Goal: Check status: Check status

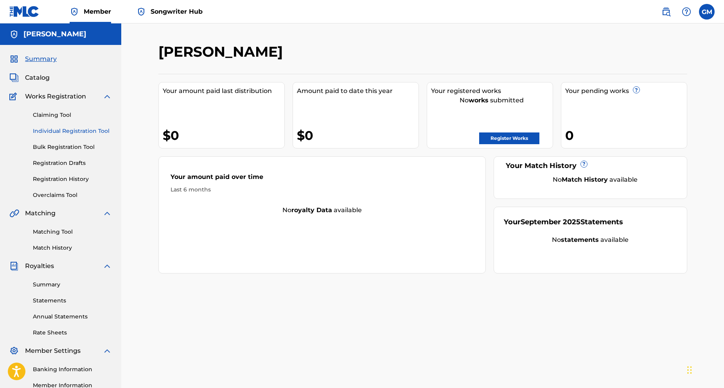
click at [53, 130] on link "Individual Registration Tool" at bounding box center [72, 131] width 79 height 8
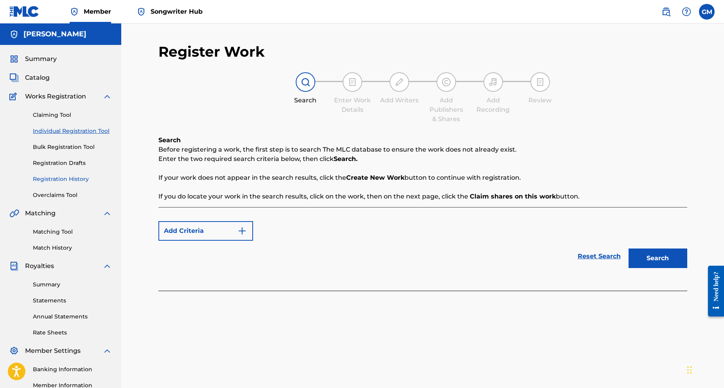
click at [85, 181] on link "Registration History" at bounding box center [72, 179] width 79 height 8
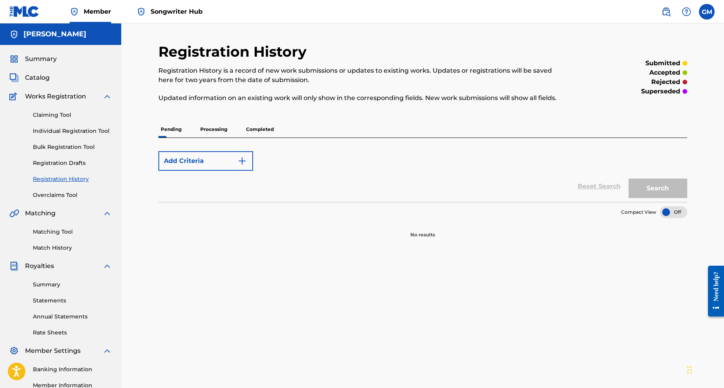
click at [222, 131] on p "Processing" at bounding box center [214, 129] width 32 height 16
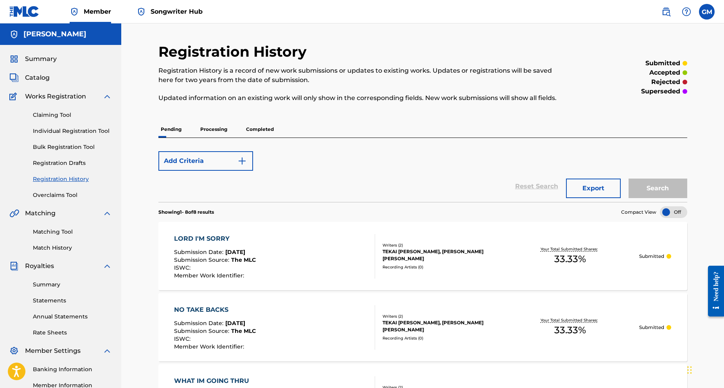
click at [217, 129] on p "Processing" at bounding box center [214, 129] width 32 height 16
click at [165, 130] on p "Pending" at bounding box center [170, 129] width 25 height 16
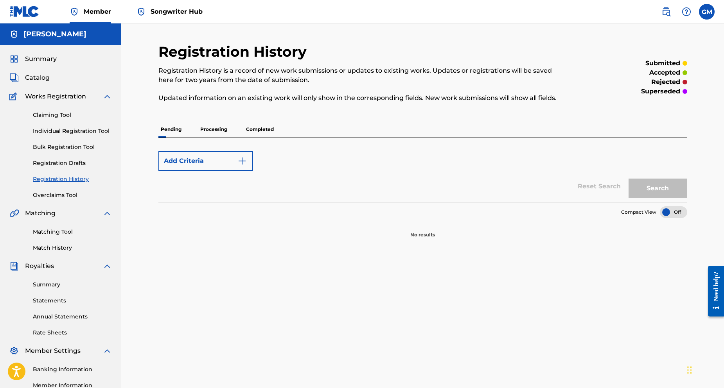
click at [215, 129] on p "Processing" at bounding box center [214, 129] width 32 height 16
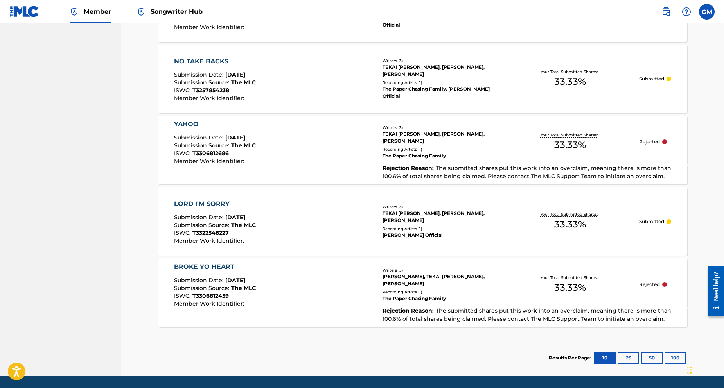
scroll to position [449, 0]
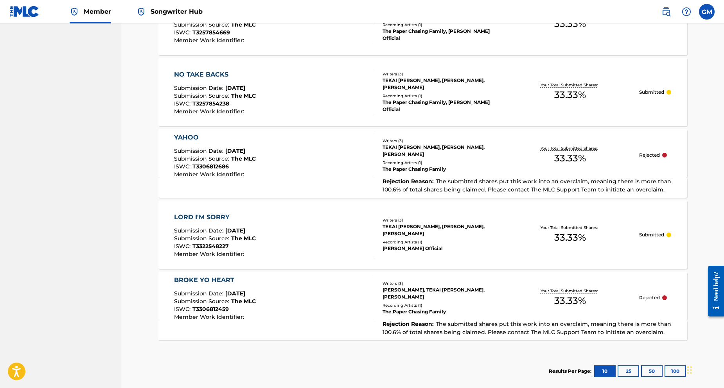
click at [652, 157] on p "Rejected" at bounding box center [649, 155] width 21 height 7
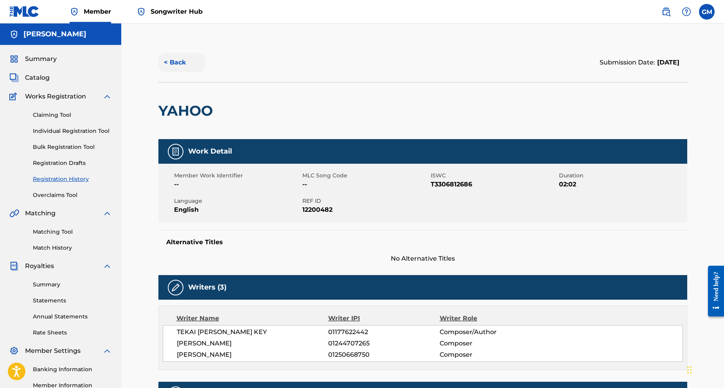
click at [171, 65] on button "< Back" at bounding box center [181, 63] width 47 height 20
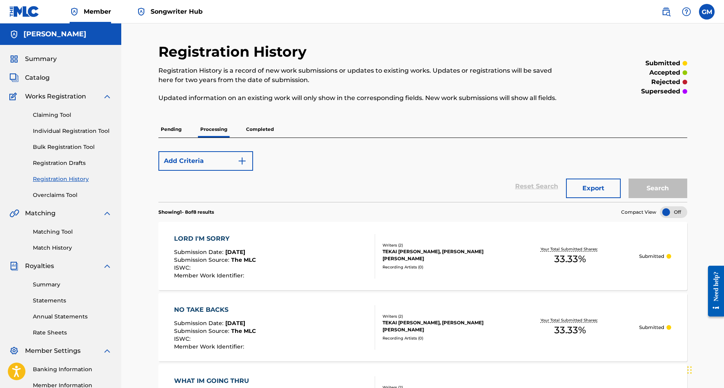
click at [255, 127] on p "Completed" at bounding box center [260, 129] width 32 height 16
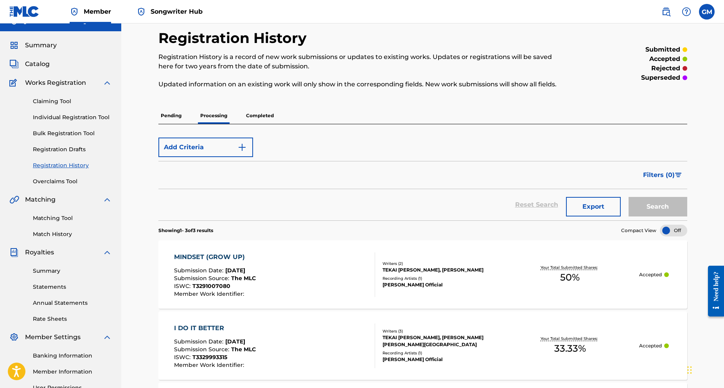
scroll to position [7, 0]
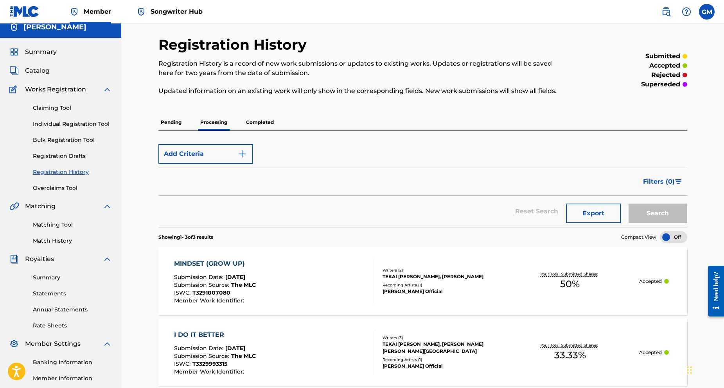
click at [255, 125] on p "Completed" at bounding box center [260, 122] width 32 height 16
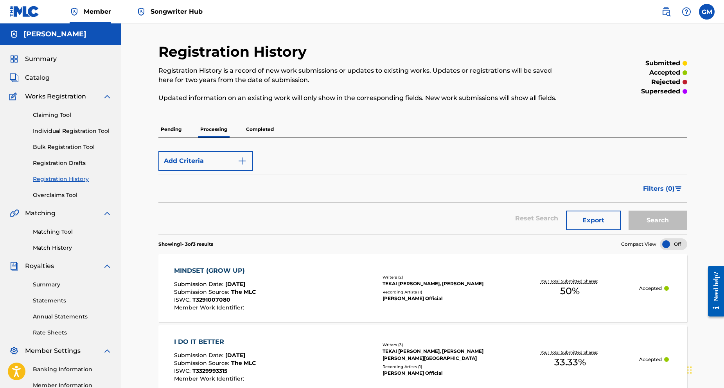
click at [221, 133] on p "Processing" at bounding box center [214, 129] width 32 height 16
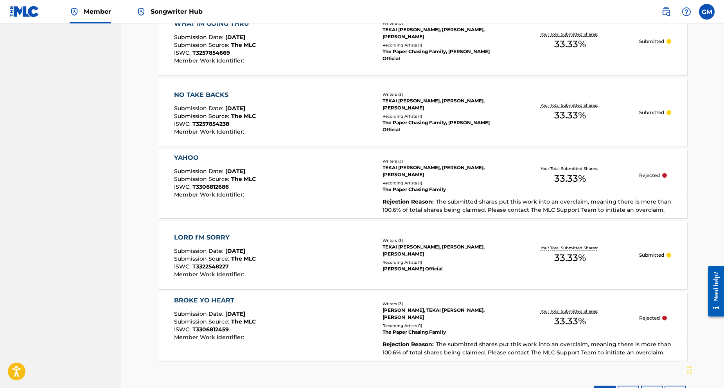
scroll to position [430, 0]
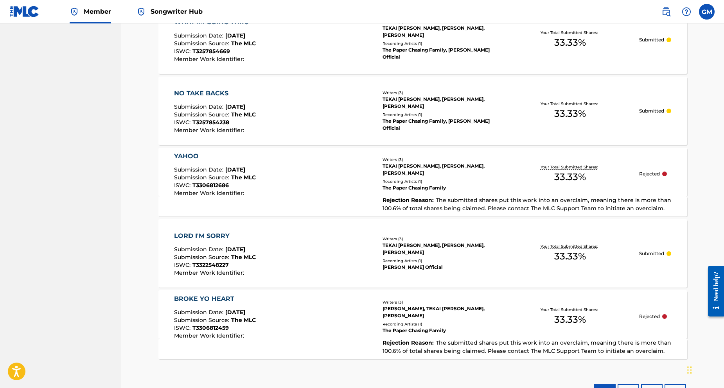
click at [288, 165] on div "YAHOO Submission Date : [DATE] Submission Source : The MLC ISWC : T3306812686 M…" at bounding box center [274, 174] width 201 height 45
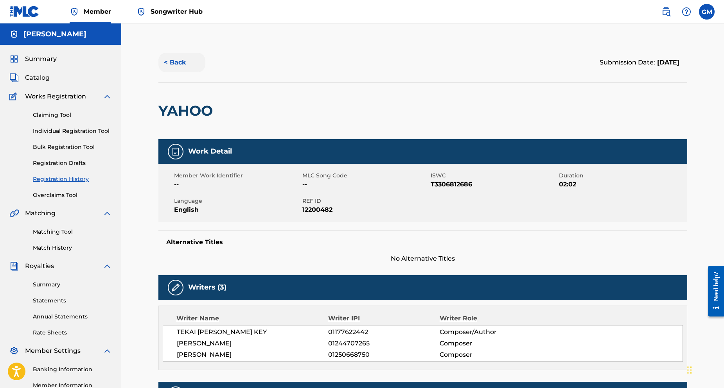
click at [176, 66] on button "< Back" at bounding box center [181, 63] width 47 height 20
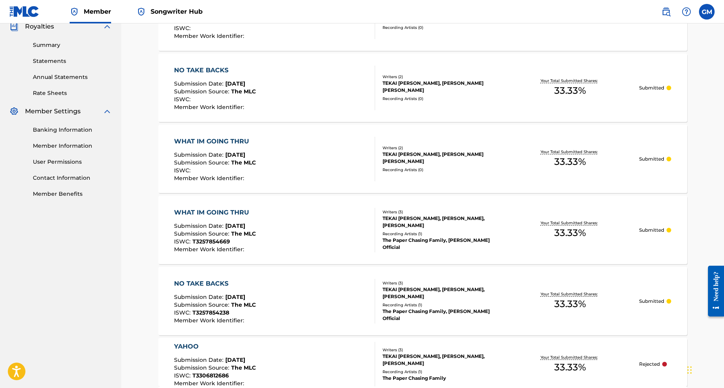
scroll to position [449, 0]
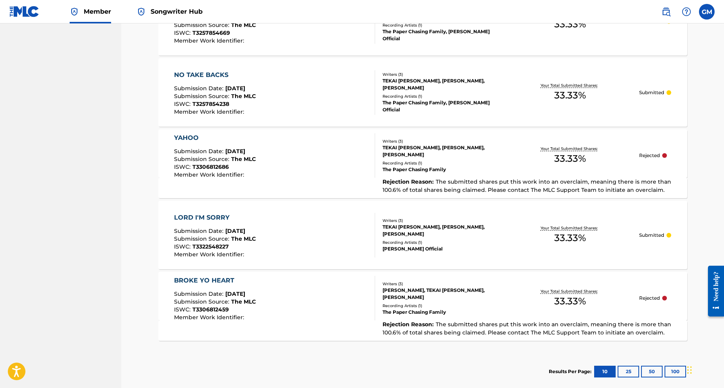
click at [233, 281] on div "BROKE YO HEART" at bounding box center [215, 280] width 82 height 9
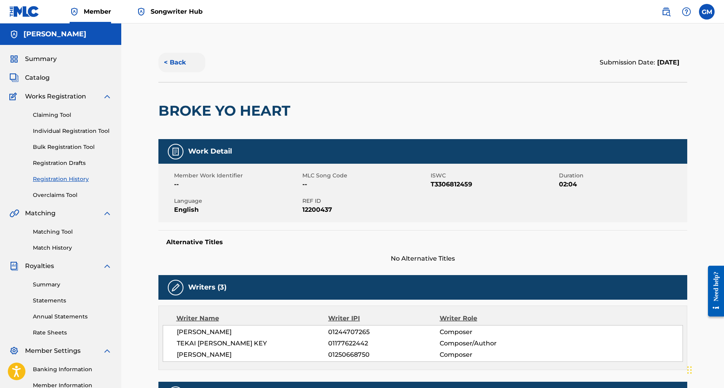
click at [176, 59] on button "< Back" at bounding box center [181, 63] width 47 height 20
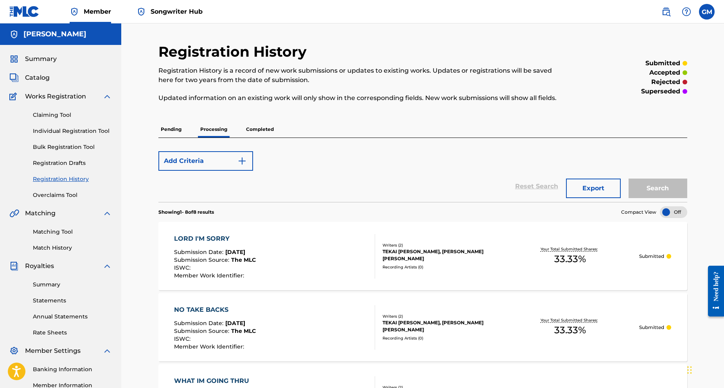
click at [260, 126] on p "Completed" at bounding box center [260, 129] width 32 height 16
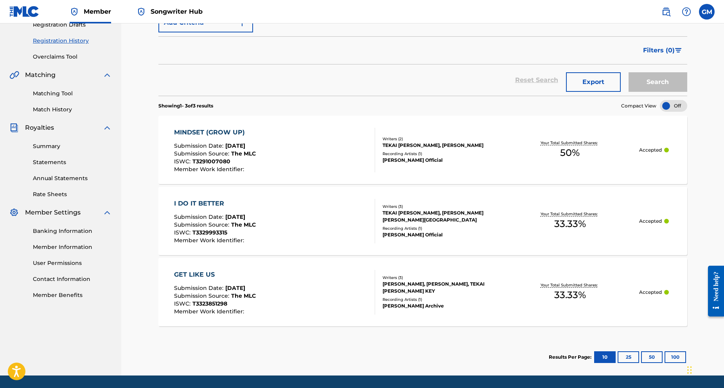
scroll to position [124, 0]
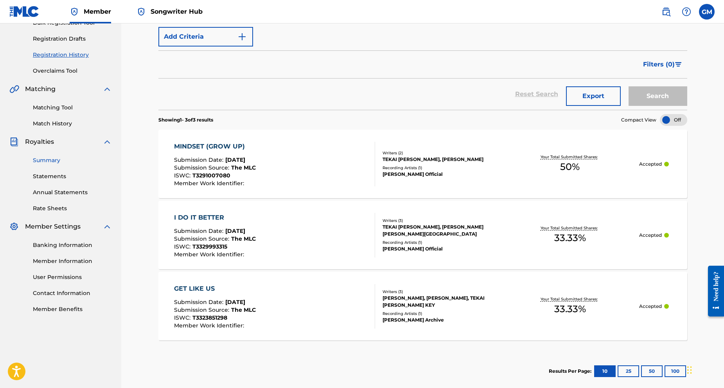
click at [75, 163] on link "Summary" at bounding box center [72, 160] width 79 height 8
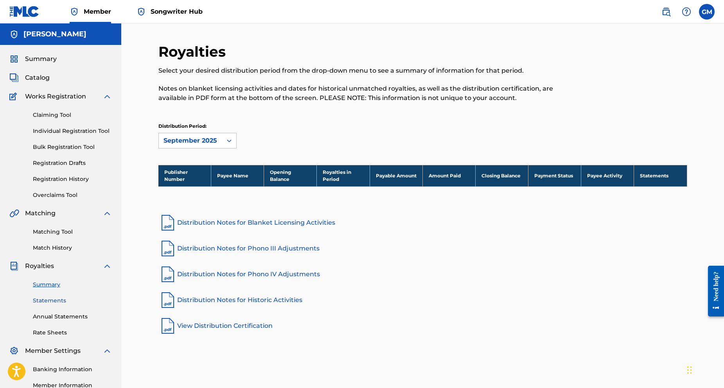
click at [68, 304] on link "Statements" at bounding box center [72, 301] width 79 height 8
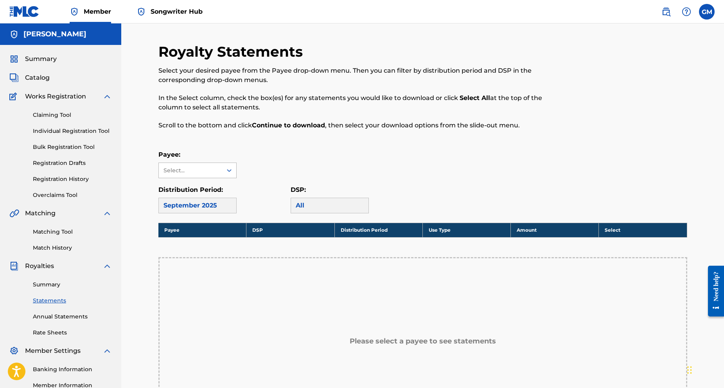
click at [208, 171] on div "Select..." at bounding box center [189, 171] width 53 height 8
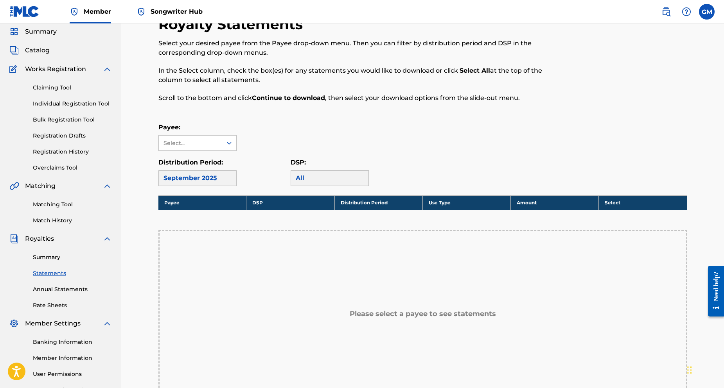
scroll to position [117, 0]
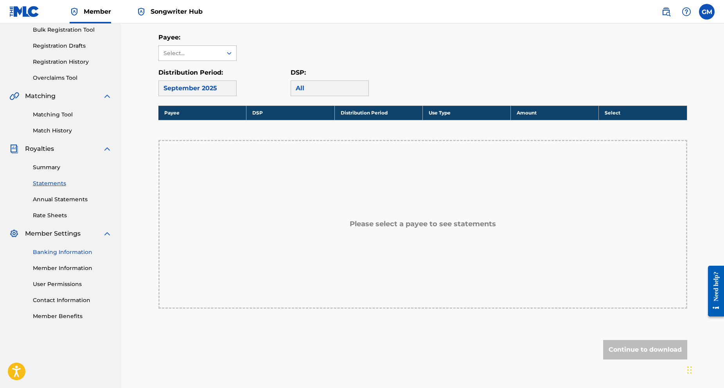
click at [70, 253] on link "Banking Information" at bounding box center [72, 252] width 79 height 8
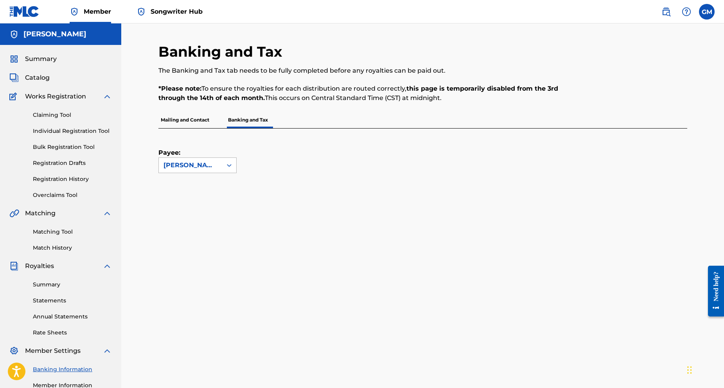
click at [196, 162] on div "[PERSON_NAME]" at bounding box center [190, 165] width 54 height 9
click at [203, 165] on div "[PERSON_NAME]" at bounding box center [190, 165] width 54 height 9
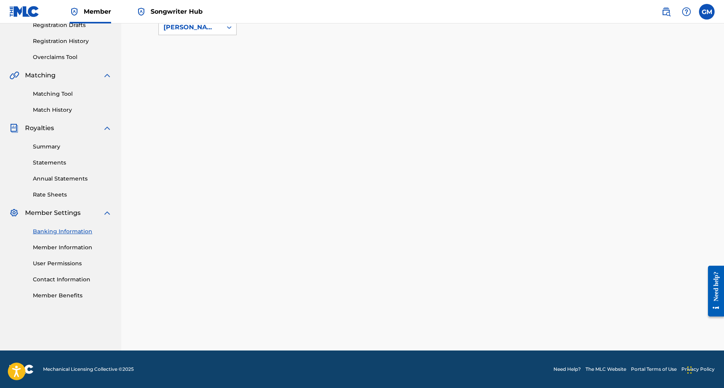
scroll to position [97, 0]
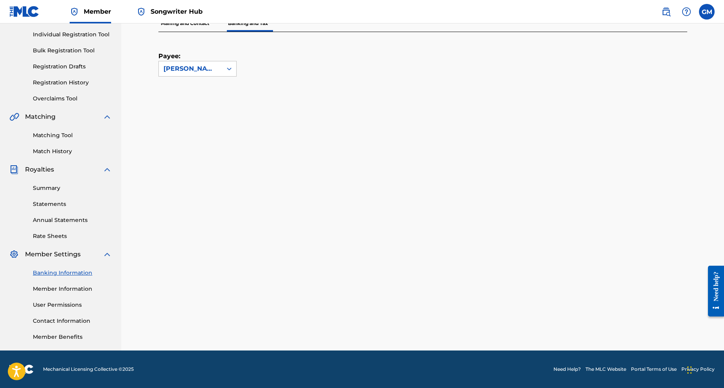
click at [57, 168] on div "Royalties" at bounding box center [60, 169] width 102 height 9
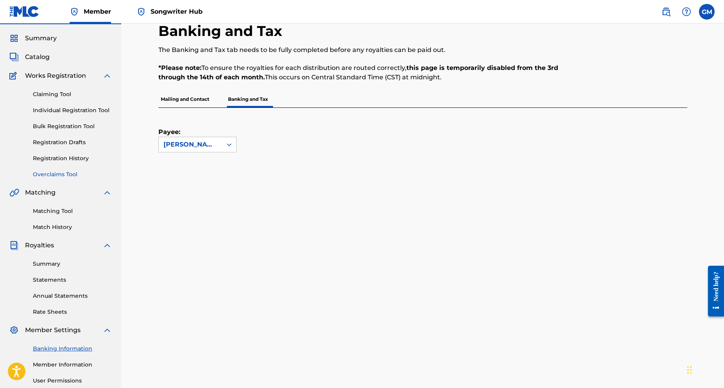
scroll to position [18, 0]
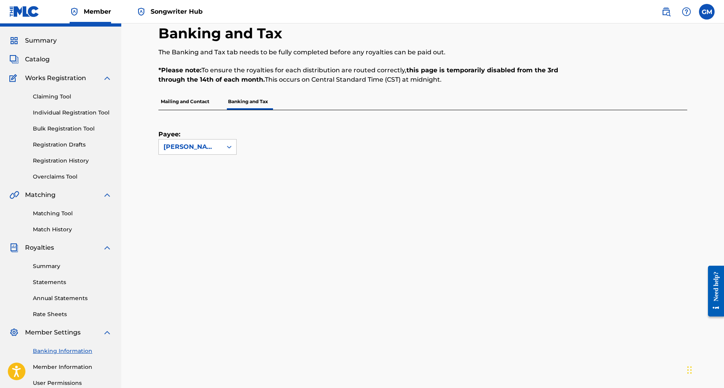
click at [45, 248] on span "Royalties" at bounding box center [39, 247] width 29 height 9
click at [60, 265] on link "Summary" at bounding box center [72, 266] width 79 height 8
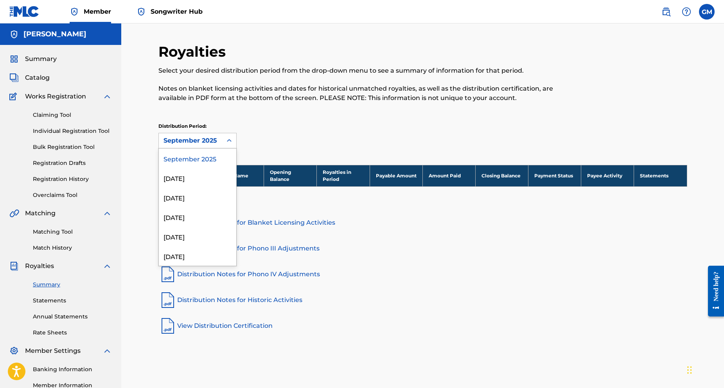
click at [191, 142] on div "September 2025" at bounding box center [190, 140] width 54 height 9
click at [191, 174] on div "[DATE]" at bounding box center [197, 178] width 77 height 20
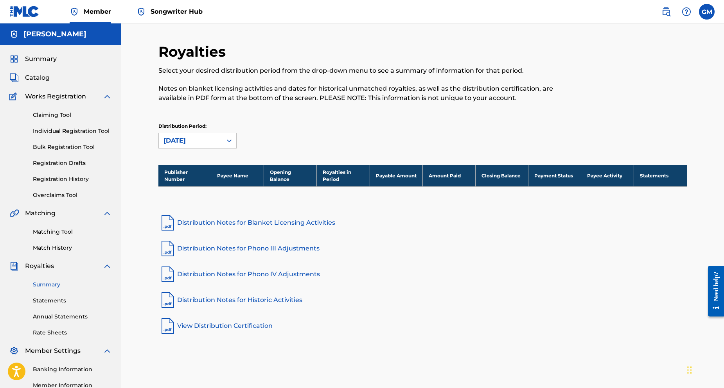
click at [197, 145] on div "[DATE]" at bounding box center [190, 140] width 54 height 9
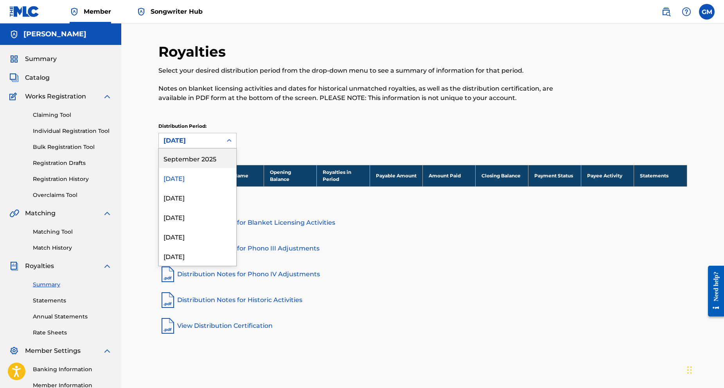
click at [194, 158] on div "September 2025" at bounding box center [197, 159] width 77 height 20
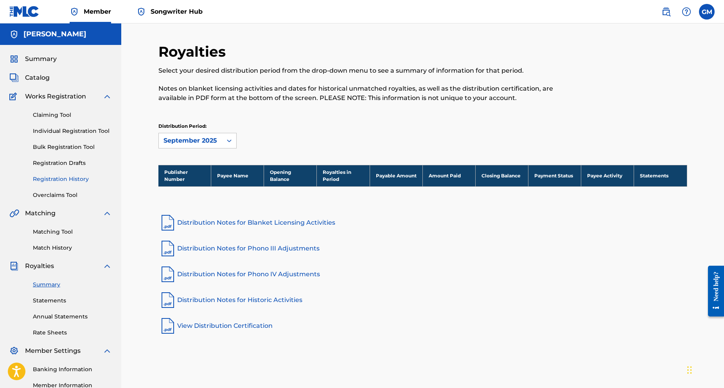
click at [69, 177] on link "Registration History" at bounding box center [72, 179] width 79 height 8
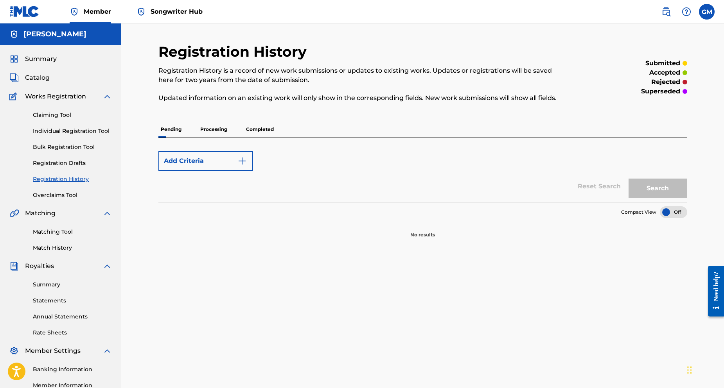
click at [212, 128] on p "Processing" at bounding box center [214, 129] width 32 height 16
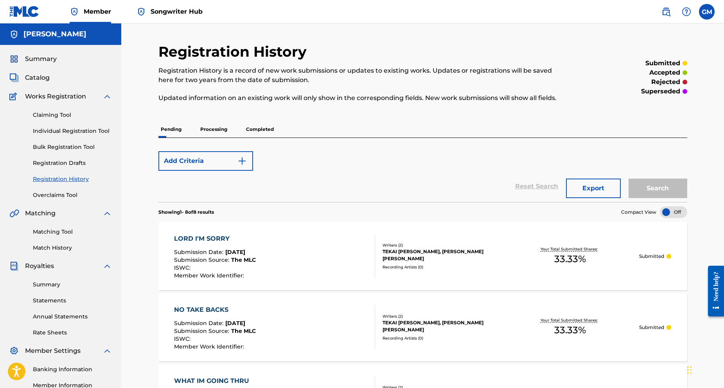
click at [269, 135] on p "Completed" at bounding box center [260, 129] width 32 height 16
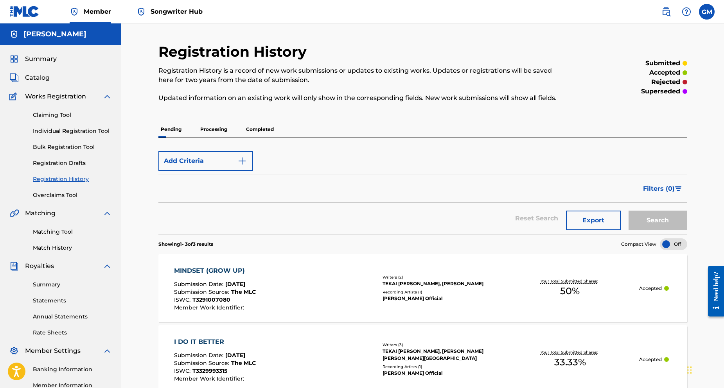
click at [219, 127] on p "Processing" at bounding box center [214, 129] width 32 height 16
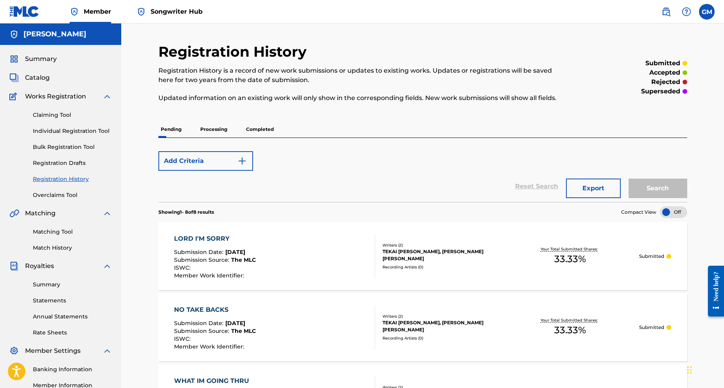
click at [179, 127] on p "Pending" at bounding box center [170, 129] width 25 height 16
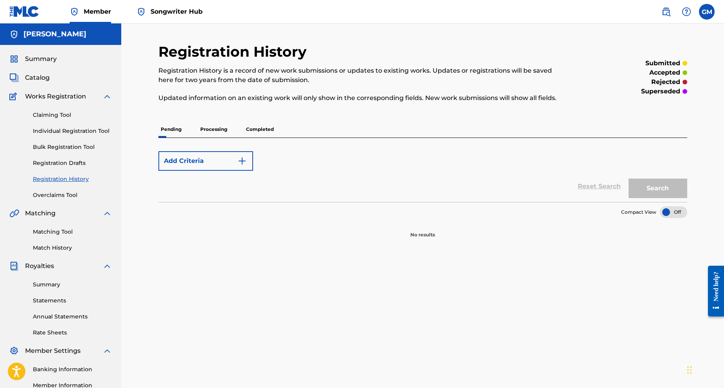
click at [213, 127] on p "Processing" at bounding box center [214, 129] width 32 height 16
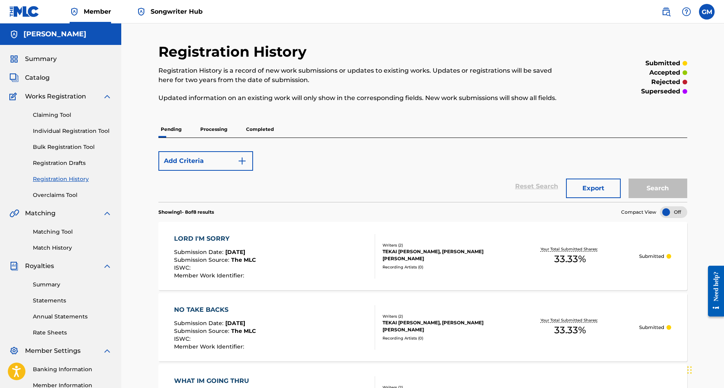
click at [59, 79] on div "Catalog" at bounding box center [60, 77] width 102 height 9
click at [44, 78] on span "Catalog" at bounding box center [37, 77] width 25 height 9
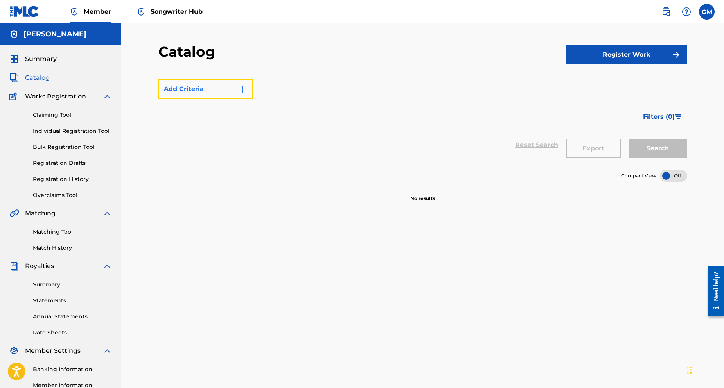
click at [239, 86] on img "Search Form" at bounding box center [241, 88] width 9 height 9
click at [216, 119] on div "Filters ( 0 )" at bounding box center [422, 117] width 529 height 28
click at [46, 48] on div "Summary Catalog Works Registration Claiming Tool Individual Registration Tool B…" at bounding box center [60, 246] width 121 height 402
click at [43, 61] on span "Summary" at bounding box center [41, 58] width 32 height 9
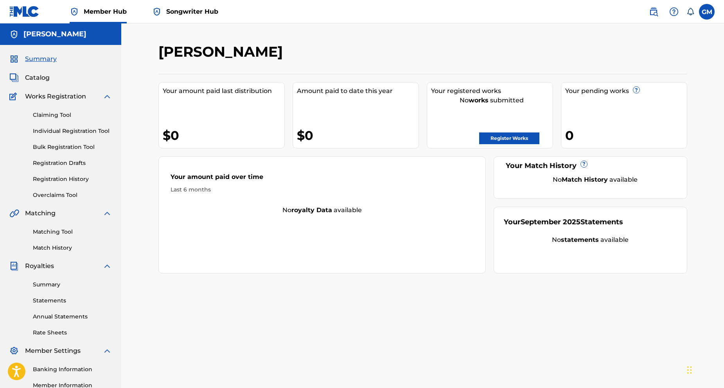
click at [34, 71] on div "Summary Catalog Works Registration Claiming Tool Individual Registration Tool B…" at bounding box center [60, 246] width 121 height 402
click at [32, 78] on span "Catalog" at bounding box center [37, 77] width 25 height 9
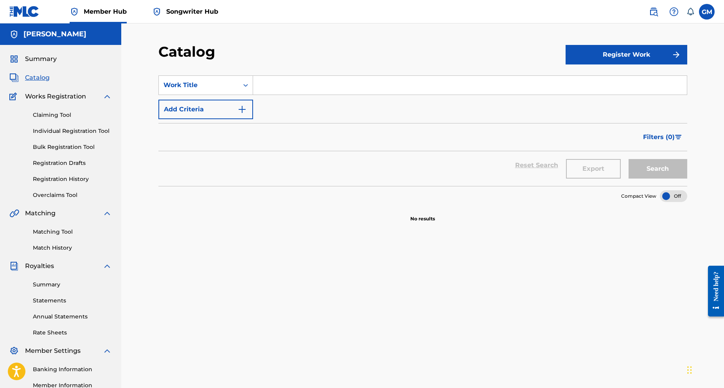
click at [60, 184] on div "Claiming Tool Individual Registration Tool Bulk Registration Tool Registration …" at bounding box center [60, 150] width 102 height 98
click at [64, 181] on link "Registration History" at bounding box center [72, 179] width 79 height 8
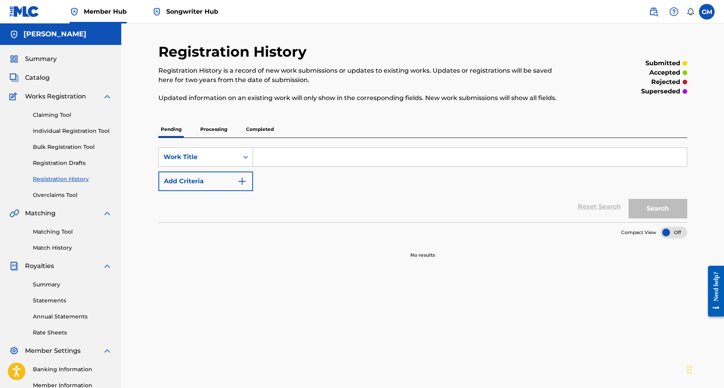
click at [224, 129] on p "Processing" at bounding box center [214, 129] width 32 height 16
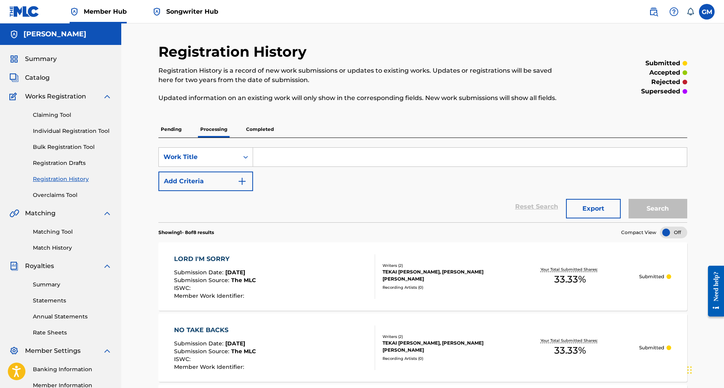
click at [263, 129] on p "Completed" at bounding box center [260, 129] width 32 height 16
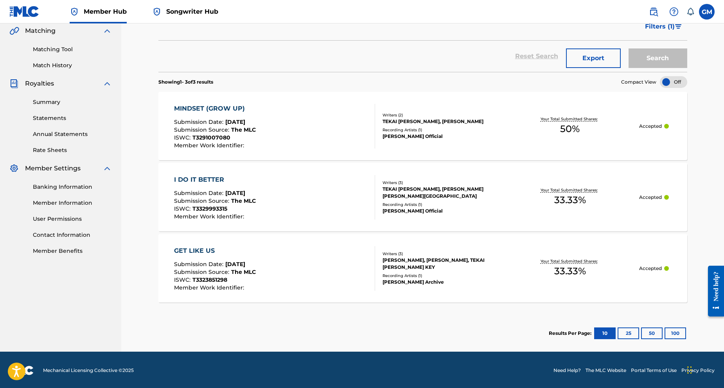
scroll to position [184, 0]
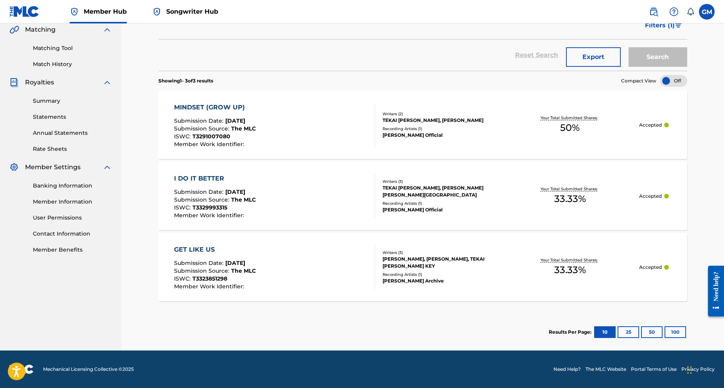
click at [225, 108] on div "MINDSET (GROW UP)" at bounding box center [215, 107] width 82 height 9
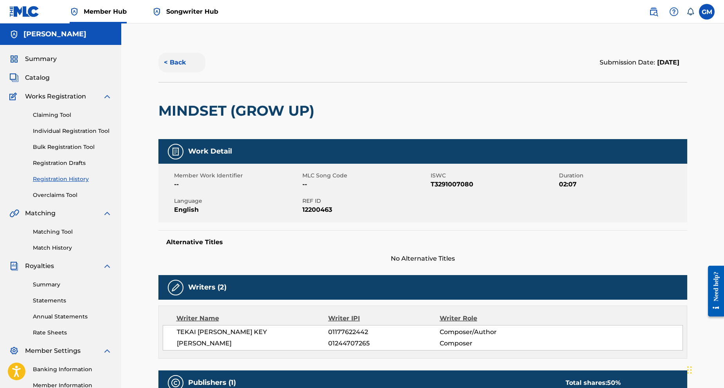
click at [177, 61] on button "< Back" at bounding box center [181, 63] width 47 height 20
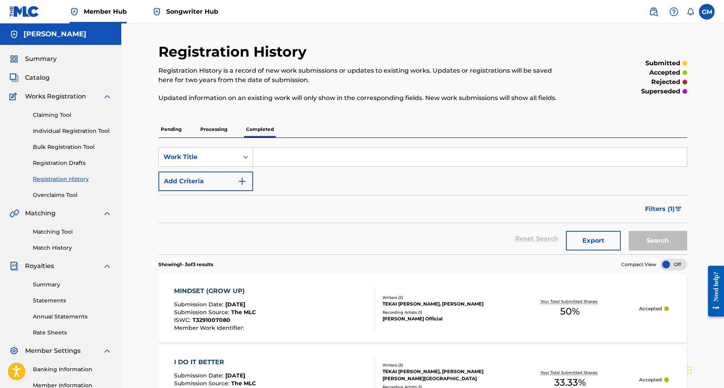
click at [234, 287] on div "MINDSET (GROW UP)" at bounding box center [215, 291] width 82 height 9
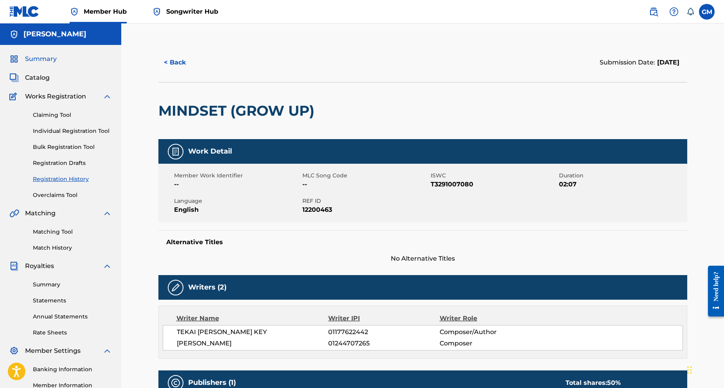
click at [48, 60] on span "Summary" at bounding box center [41, 58] width 32 height 9
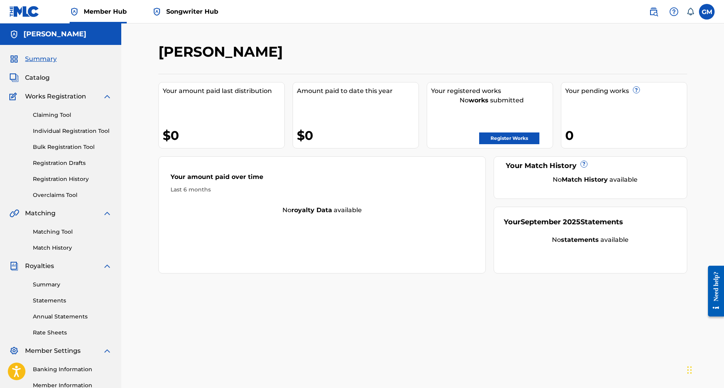
click at [204, 12] on span "Songwriter Hub" at bounding box center [192, 11] width 52 height 9
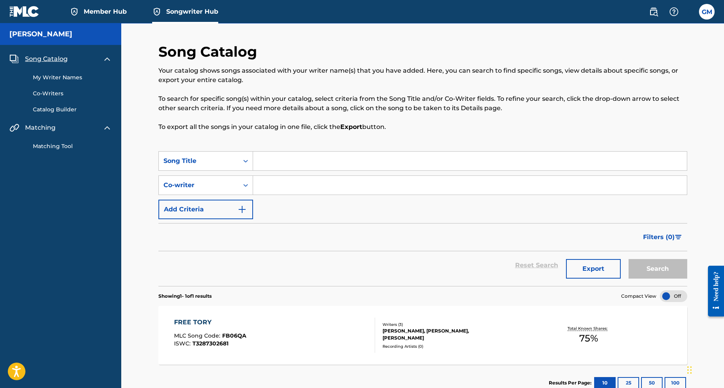
click at [196, 321] on div "FREE TORY" at bounding box center [210, 322] width 72 height 9
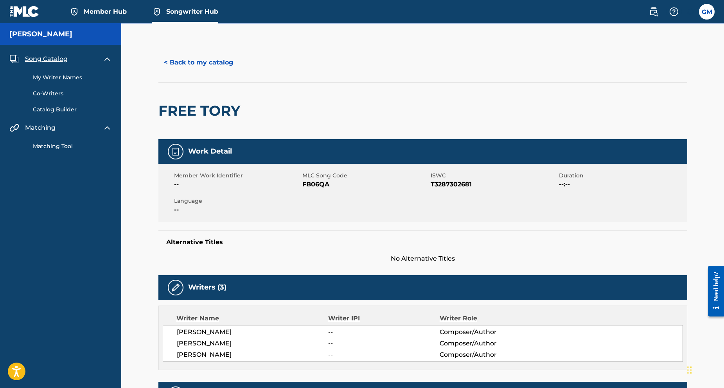
click at [108, 16] on span "Member Hub" at bounding box center [105, 11] width 43 height 9
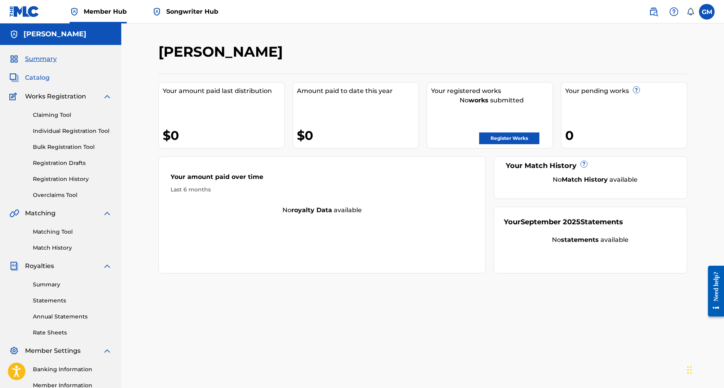
click at [46, 75] on span "Catalog" at bounding box center [37, 77] width 25 height 9
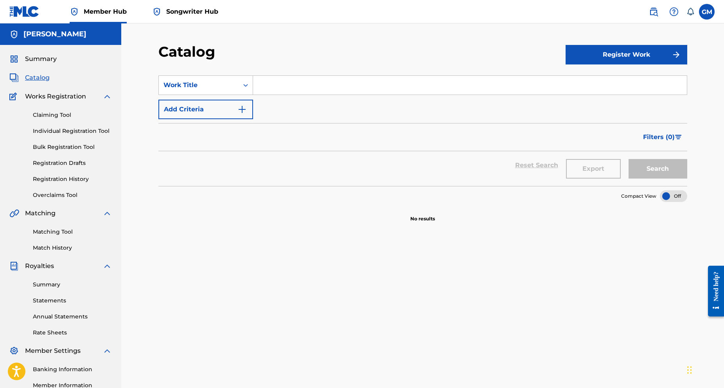
click at [63, 97] on span "Works Registration" at bounding box center [55, 96] width 61 height 9
click at [54, 180] on link "Registration History" at bounding box center [72, 179] width 79 height 8
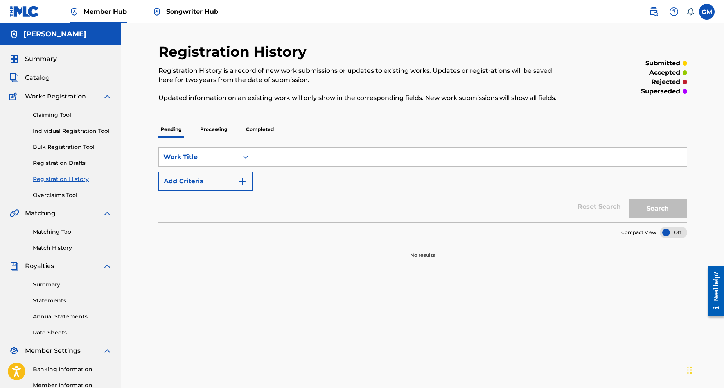
click at [217, 136] on p "Processing" at bounding box center [214, 129] width 32 height 16
click at [255, 129] on p "Completed" at bounding box center [260, 129] width 32 height 16
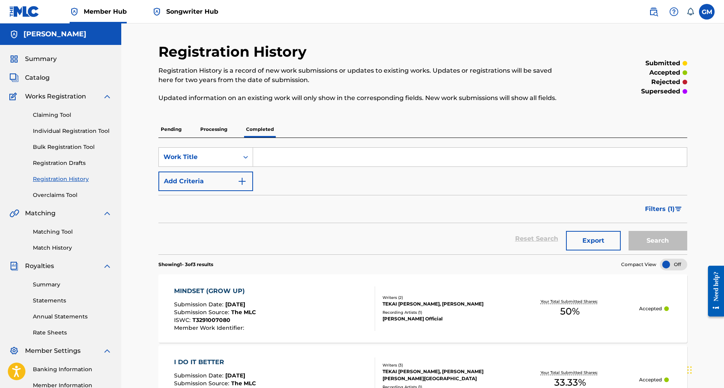
click at [219, 130] on p "Processing" at bounding box center [214, 129] width 32 height 16
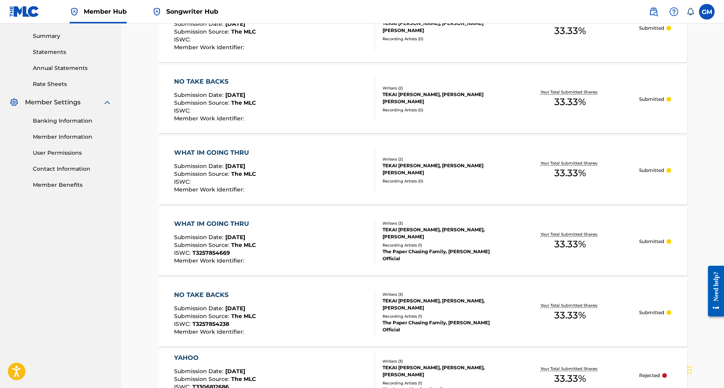
scroll to position [508, 0]
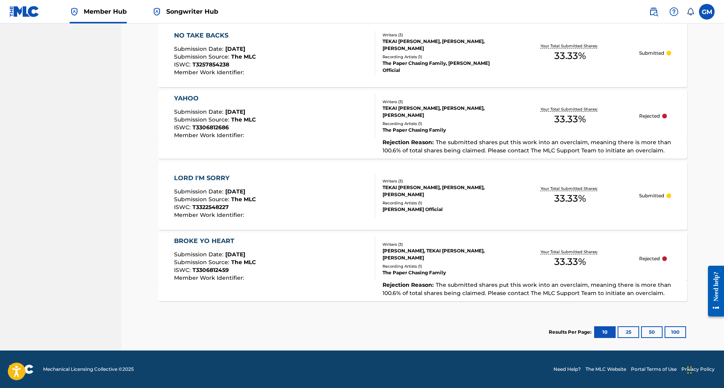
click at [244, 241] on div "BROKE YO HEART" at bounding box center [215, 241] width 82 height 9
